Goal: Task Accomplishment & Management: Use online tool/utility

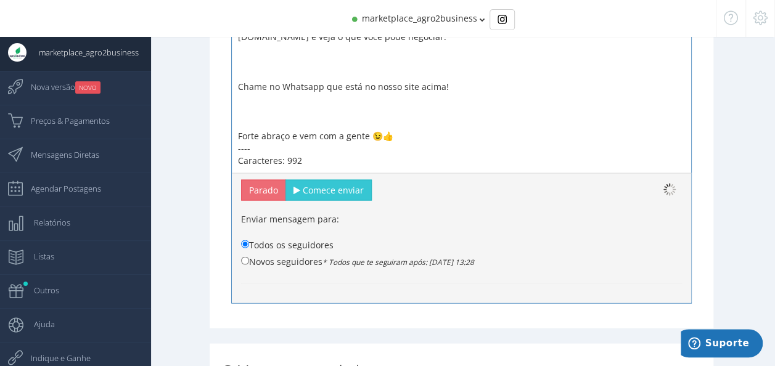
scroll to position [1085, 0]
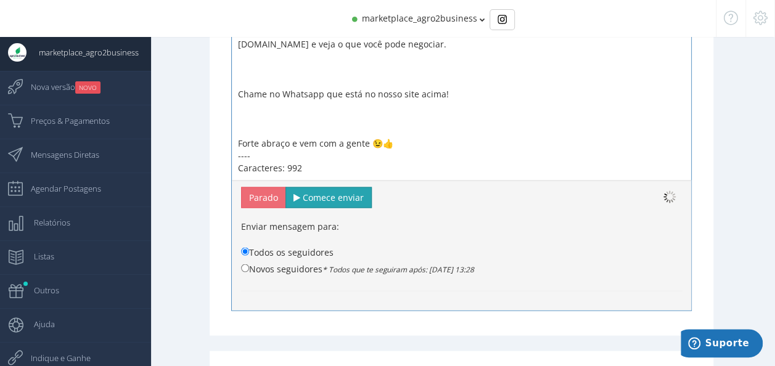
click at [342, 194] on span "Comece enviar" at bounding box center [333, 197] width 61 height 12
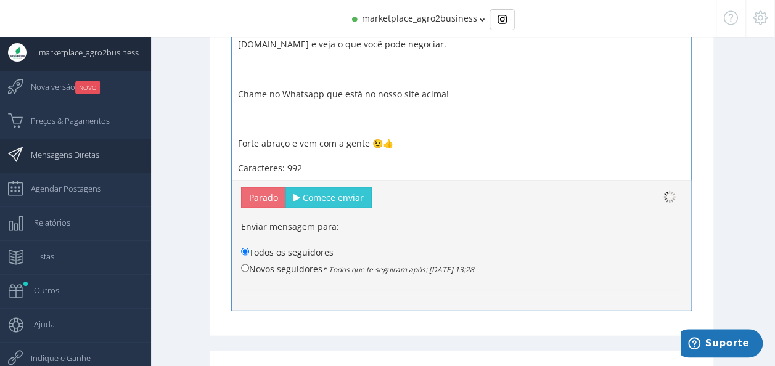
click at [86, 149] on span "Mensagens Diretas" at bounding box center [59, 154] width 81 height 31
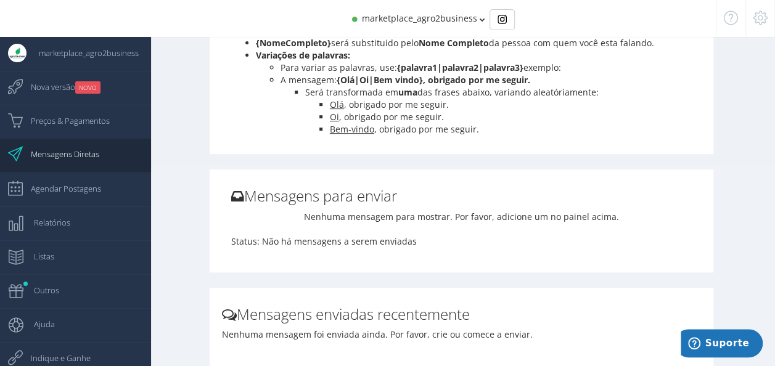
scroll to position [0, 0]
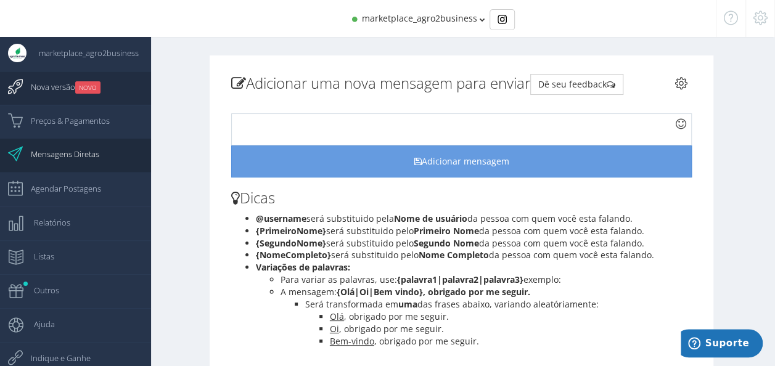
click at [55, 81] on span "Nova versão NOVO" at bounding box center [60, 87] width 82 height 31
